Goal: Task Accomplishment & Management: Manage account settings

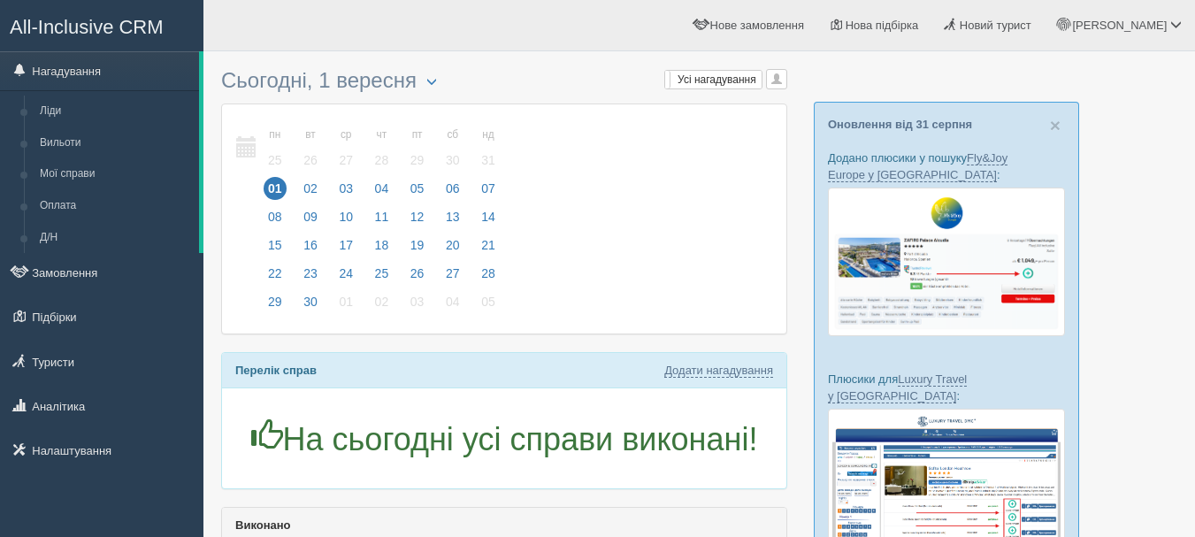
click at [774, 368] on div "Перелік справ Додати нагадування" at bounding box center [504, 370] width 564 height 35
click at [764, 371] on link "Додати нагадування" at bounding box center [718, 371] width 109 height 14
select select "13"
select select "45"
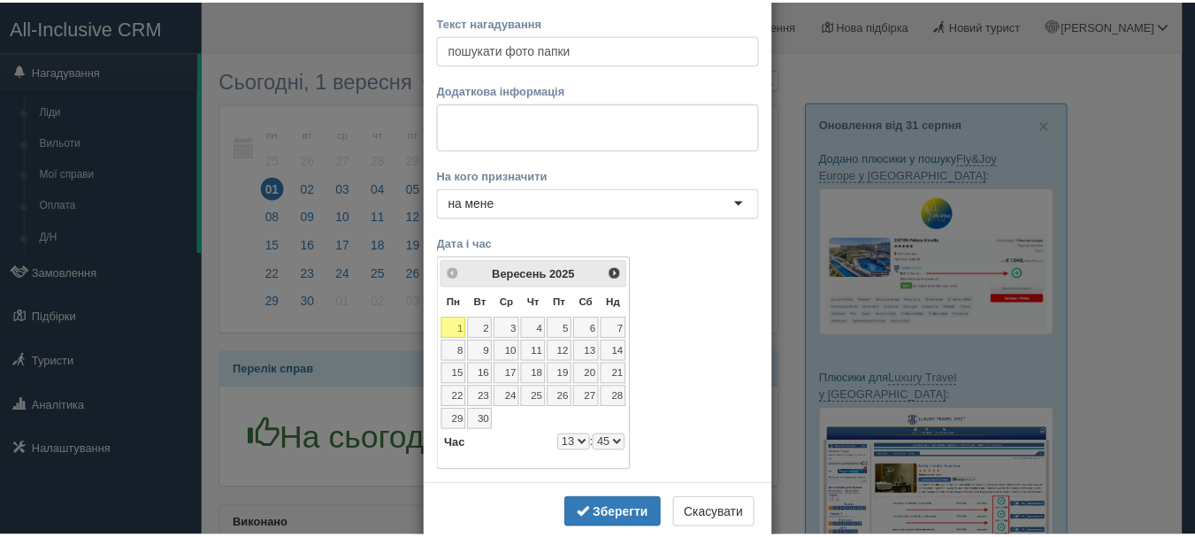
scroll to position [115, 0]
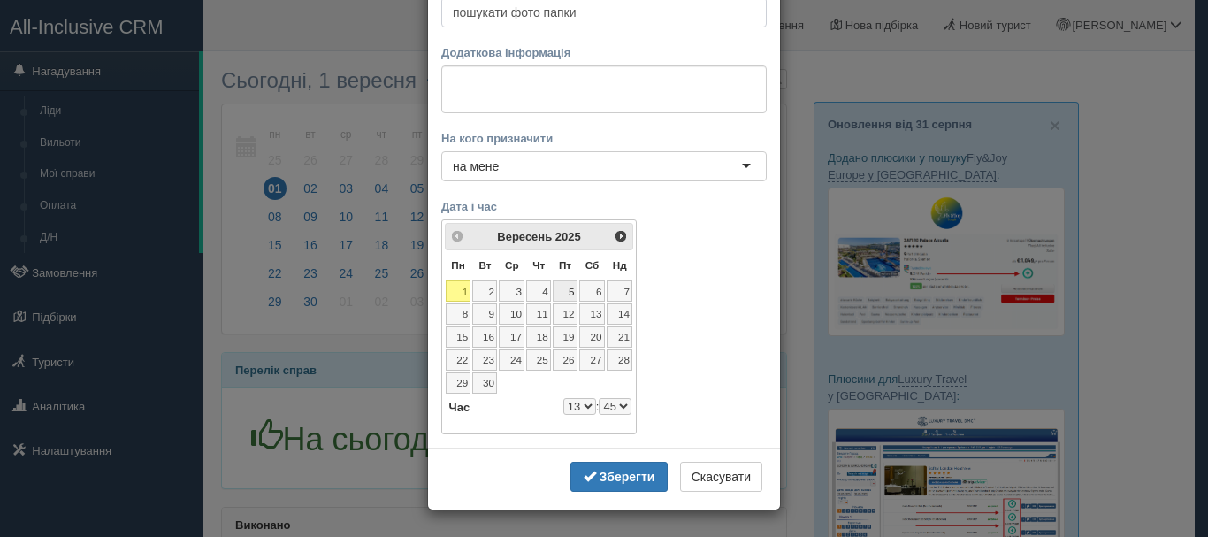
type input "пошукати фото папки"
click at [558, 296] on link "5" at bounding box center [565, 290] width 25 height 21
select select "13"
select select "45"
click at [578, 405] on select "0 1 2 3 4 5 6 7 8 9 10 11 12 13 14 15 16 17 18 19 20 21 22 23" at bounding box center [579, 406] width 33 height 17
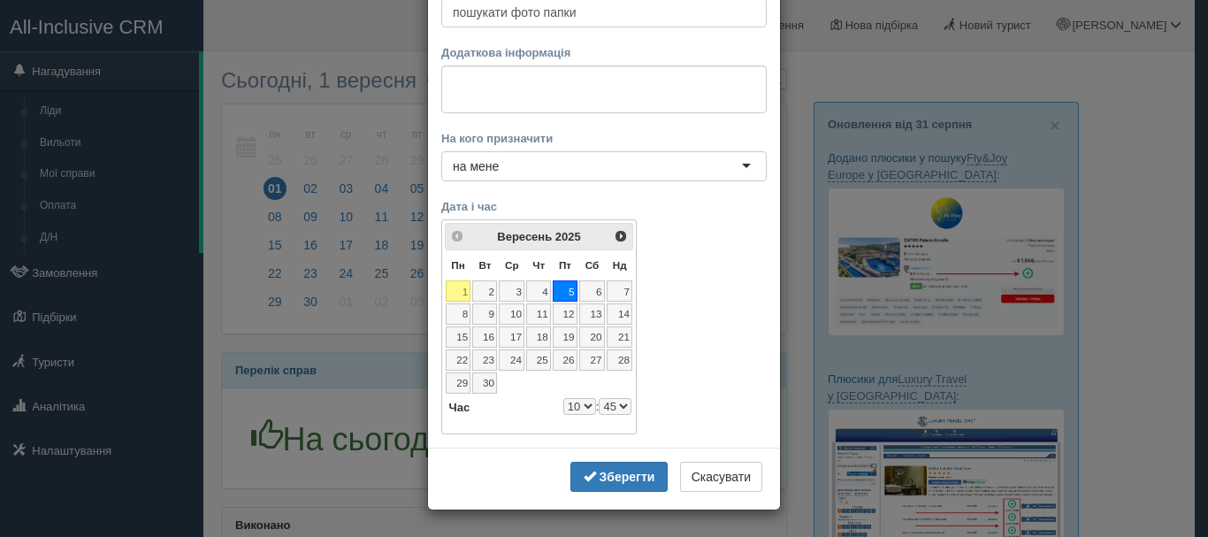
select select "10"
select select "45"
click at [601, 405] on select "00 05 10 15 20 25 30 35 40 45 50 55" at bounding box center [615, 406] width 33 height 17
select select "10"
select select "30"
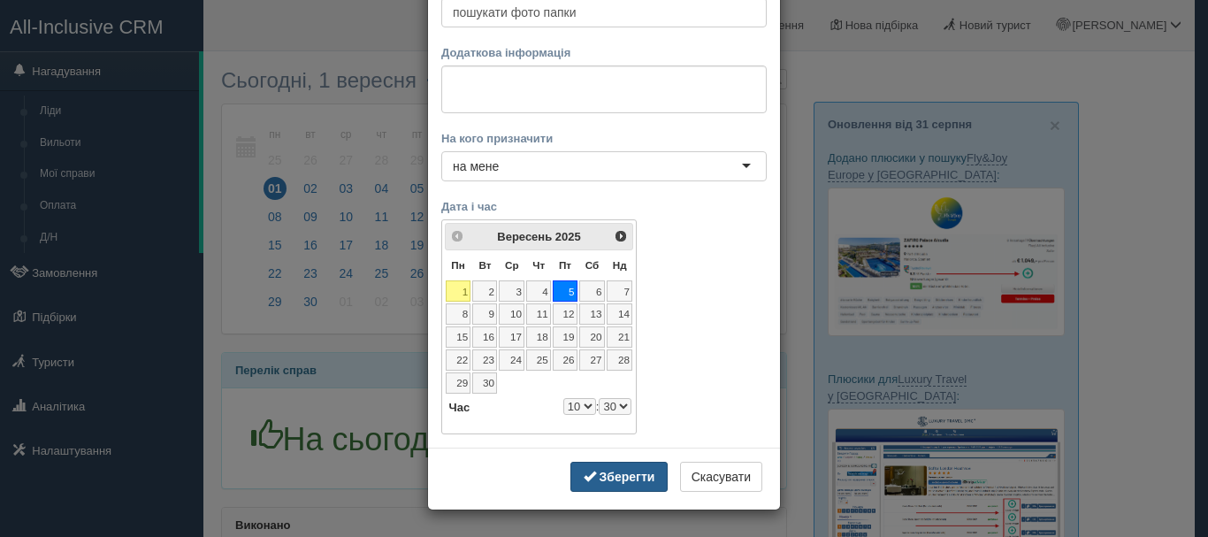
click at [600, 471] on b "Зберегти" at bounding box center [628, 477] width 56 height 14
